Goal: Navigation & Orientation: Find specific page/section

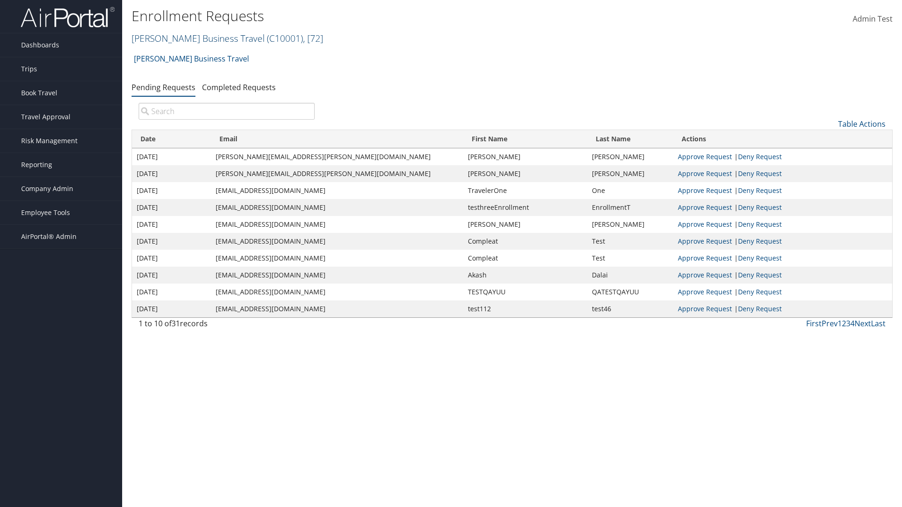
click at [193, 38] on link "[PERSON_NAME] Business Travel ( C10001 ) , [ 72 ]" at bounding box center [227, 38] width 192 height 13
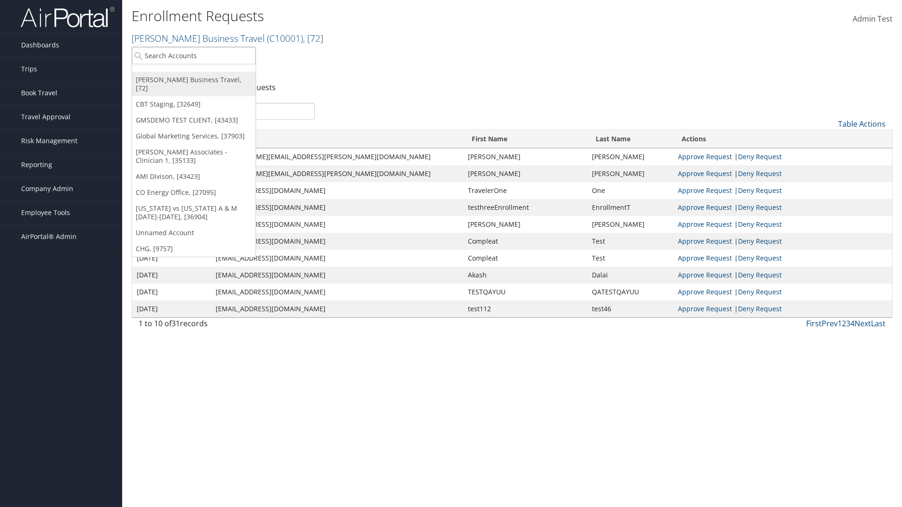
click at [193, 80] on link "[PERSON_NAME] Business Travel, [72]" at bounding box center [194, 84] width 124 height 24
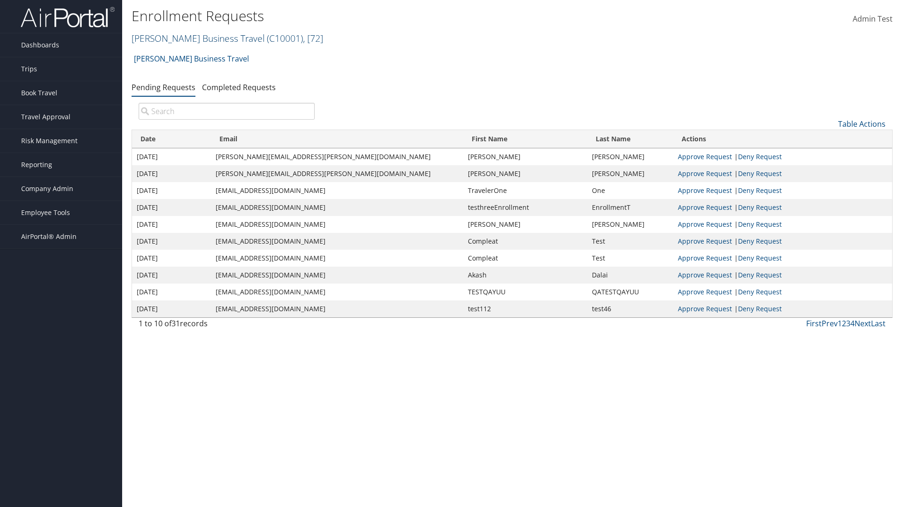
click at [193, 38] on link "[PERSON_NAME] Business Travel ( C10001 ) , [ 72 ]" at bounding box center [227, 38] width 192 height 13
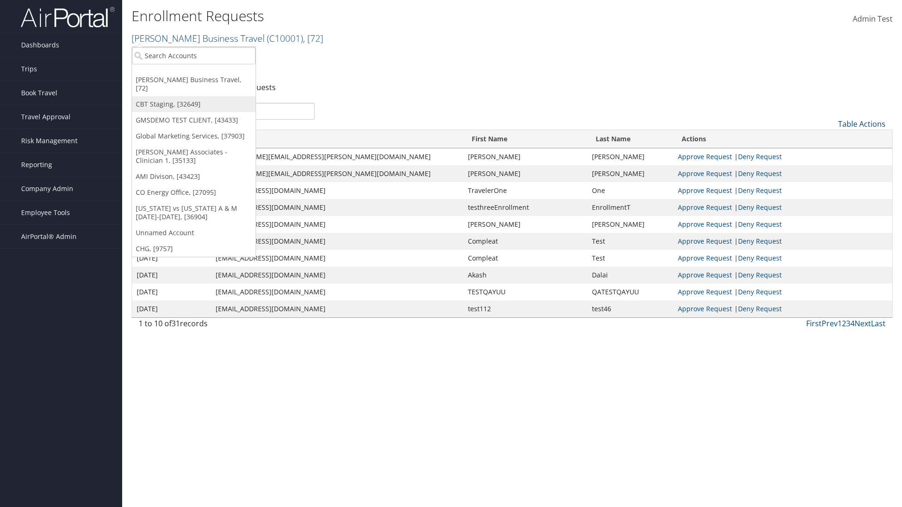
click at [193, 96] on link "CBT Staging, [32649]" at bounding box center [194, 104] width 124 height 16
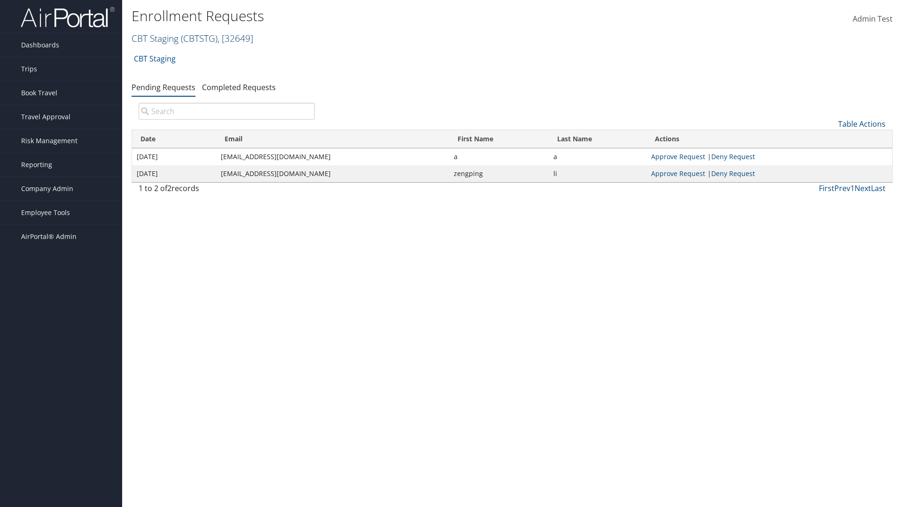
click at [155, 38] on link "CBT Staging ( CBTSTG ) , [ 32649 ]" at bounding box center [192, 38] width 122 height 13
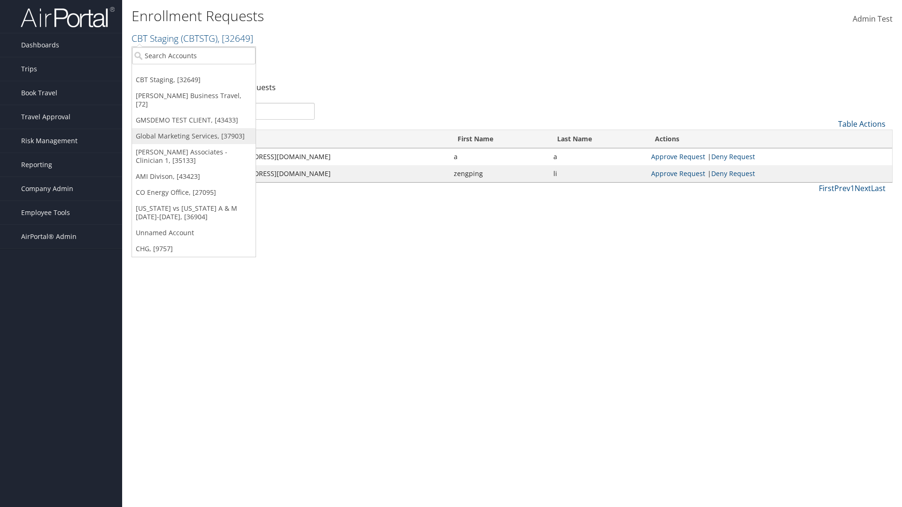
click at [193, 128] on link "Global Marketing Services, [37903]" at bounding box center [194, 136] width 124 height 16
